Goal: Subscribe to service/newsletter

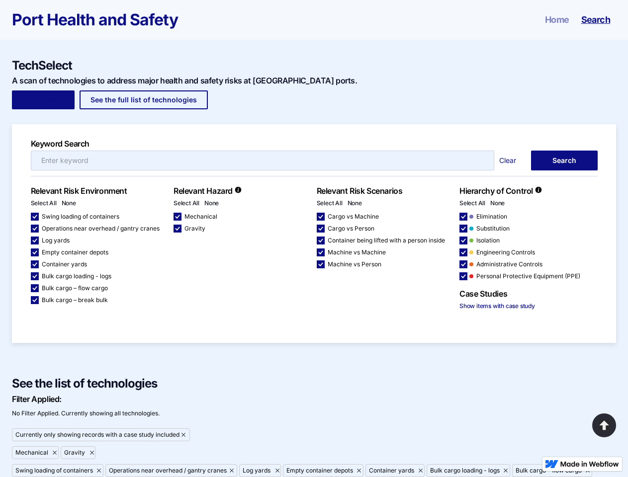
scroll to position [357, 0]
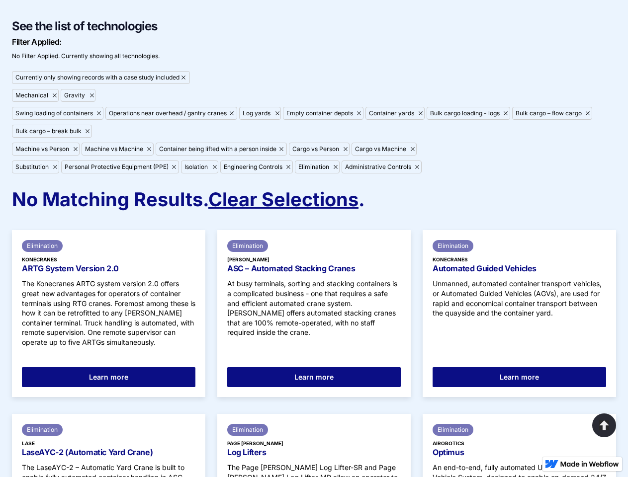
checkbox input "false"
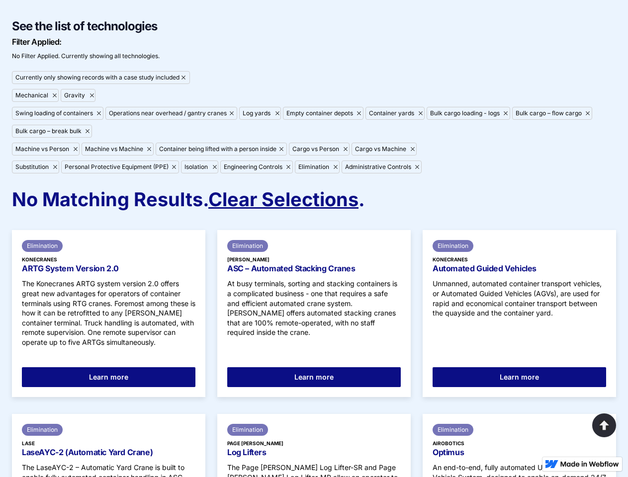
checkbox input "false"
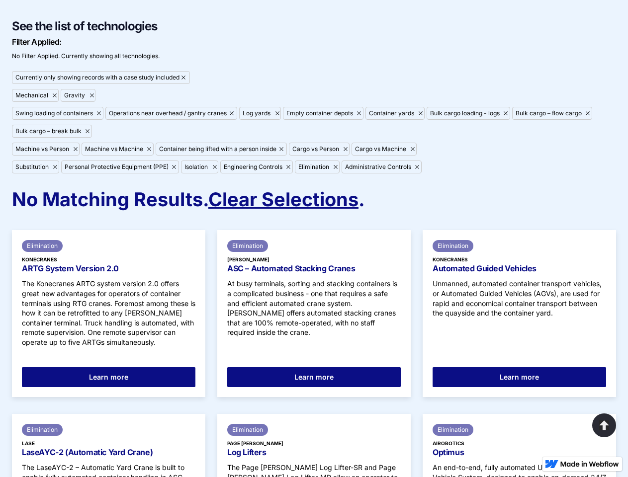
checkbox input "false"
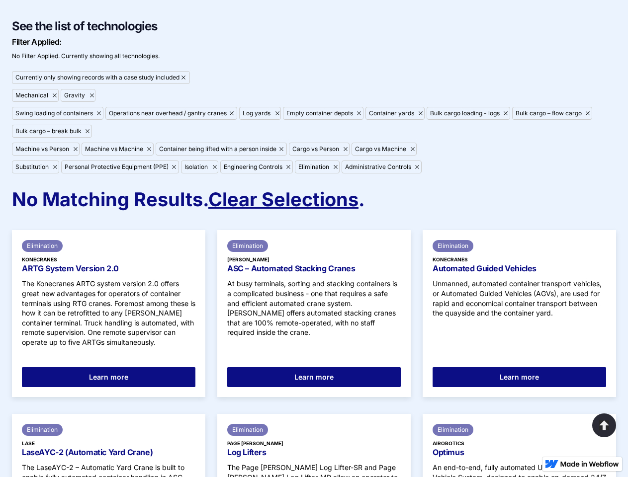
checkbox input "false"
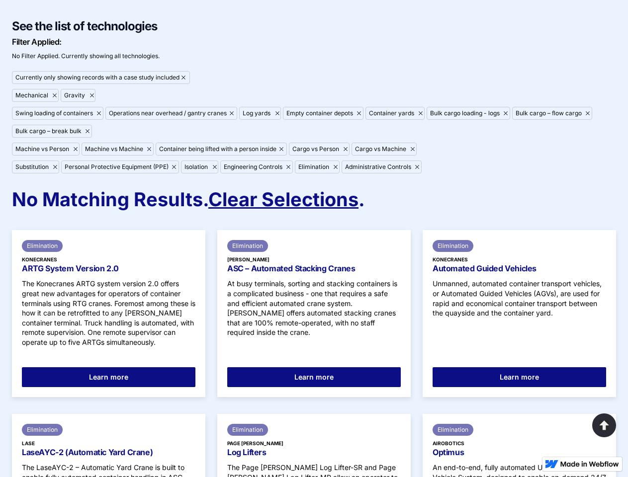
checkbox input "false"
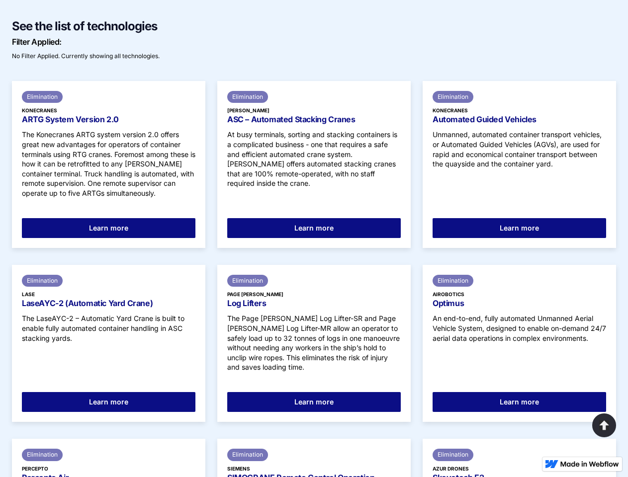
scroll to position [358, 0]
